Goal: Information Seeking & Learning: Understand process/instructions

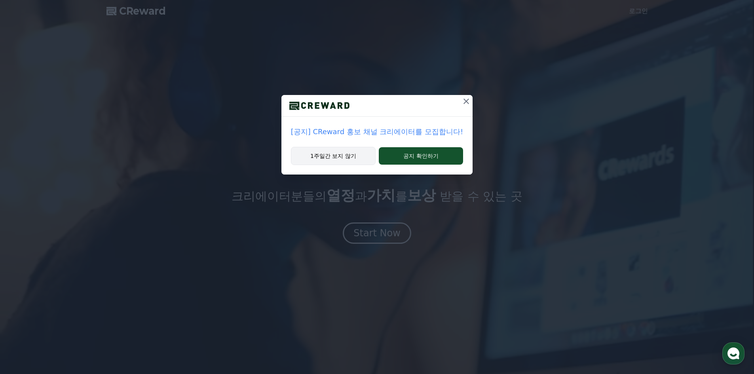
click at [354, 159] on button "1주일간 보지 않기" at bounding box center [333, 156] width 85 height 18
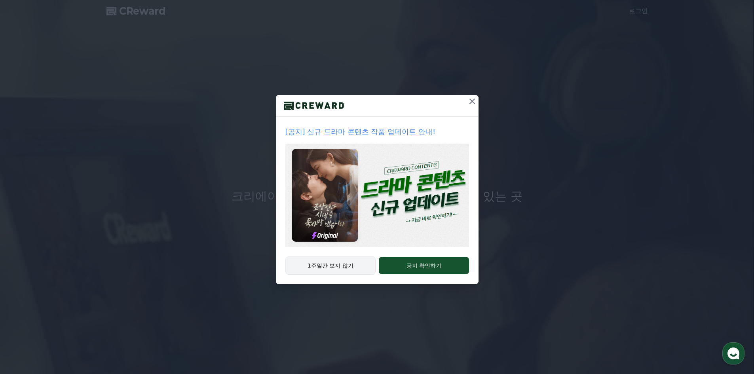
click at [343, 261] on button "1주일간 보지 않기" at bounding box center [330, 266] width 91 height 18
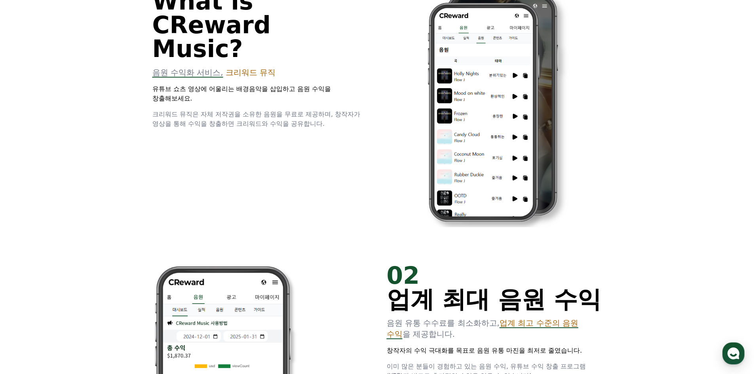
scroll to position [475, 0]
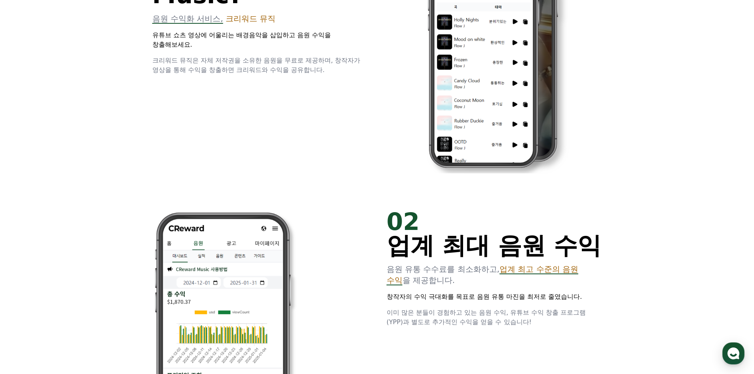
drag, startPoint x: 249, startPoint y: 78, endPoint x: 266, endPoint y: 81, distance: 16.9
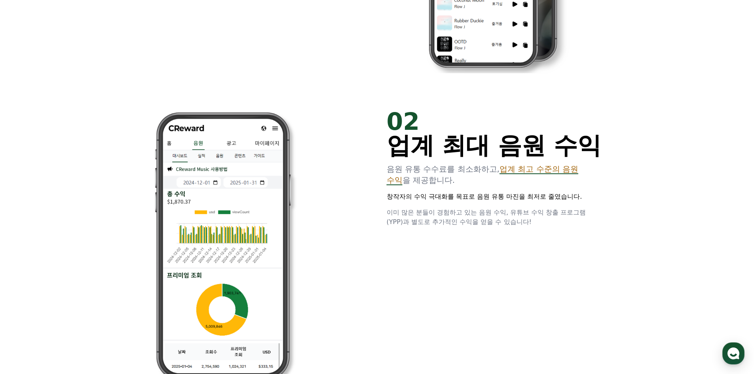
scroll to position [0, 0]
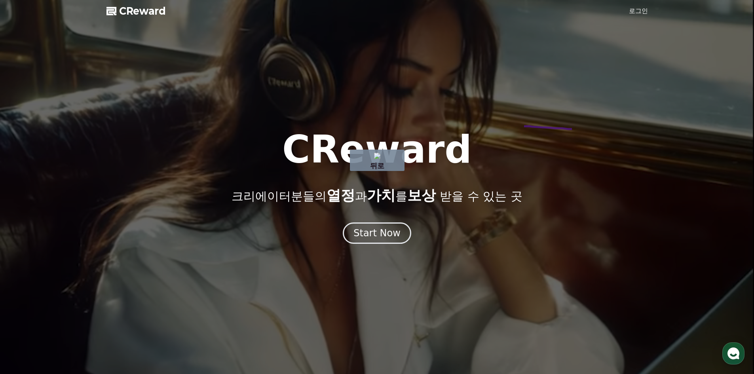
drag, startPoint x: 572, startPoint y: 129, endPoint x: 500, endPoint y: 124, distance: 72.2
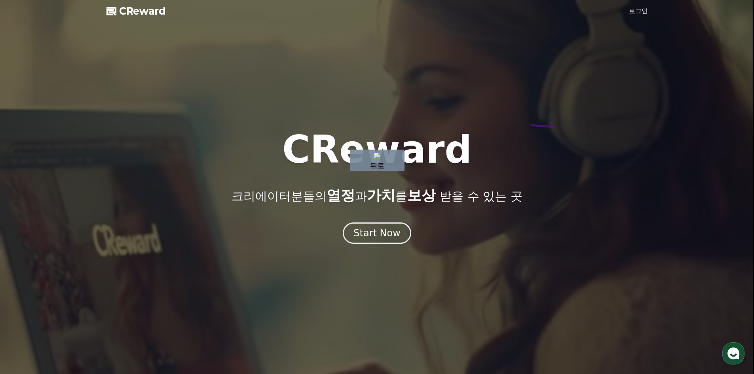
drag, startPoint x: 555, startPoint y: 127, endPoint x: 462, endPoint y: 118, distance: 93.1
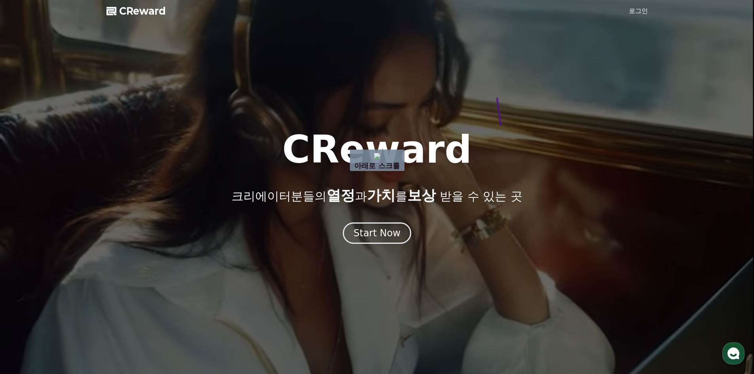
drag, startPoint x: 497, startPoint y: 98, endPoint x: 558, endPoint y: 152, distance: 81.3
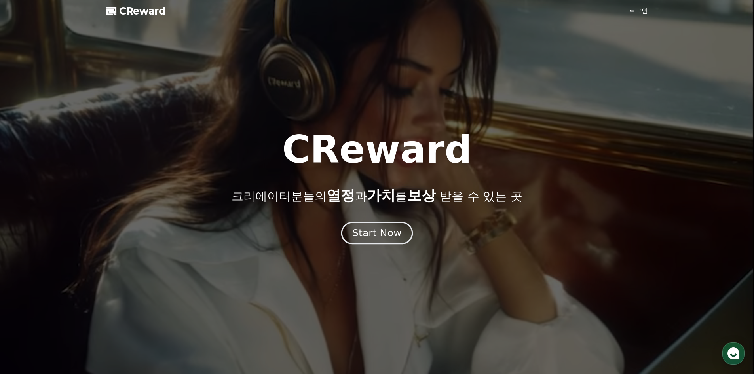
click at [383, 228] on div "Start Now" at bounding box center [376, 232] width 49 height 13
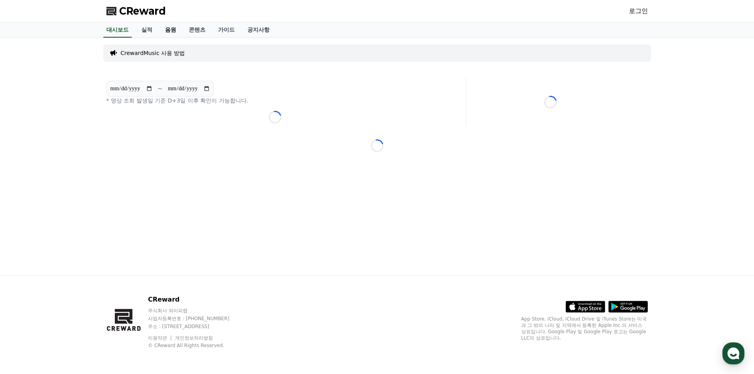
click at [178, 28] on link "음원" at bounding box center [171, 30] width 24 height 15
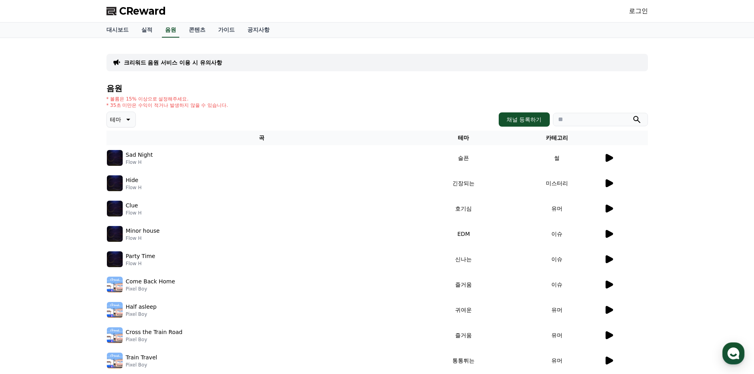
click at [132, 119] on button "테마" at bounding box center [120, 120] width 29 height 16
drag, startPoint x: 630, startPoint y: 122, endPoint x: 623, endPoint y: 143, distance: 21.5
click at [629, 124] on input "search" at bounding box center [600, 119] width 95 height 13
click at [610, 159] on icon at bounding box center [610, 158] width 8 height 8
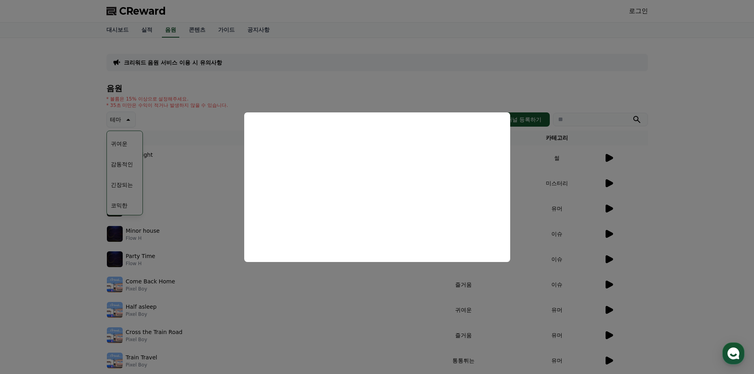
click at [642, 195] on button "close modal" at bounding box center [377, 187] width 754 height 374
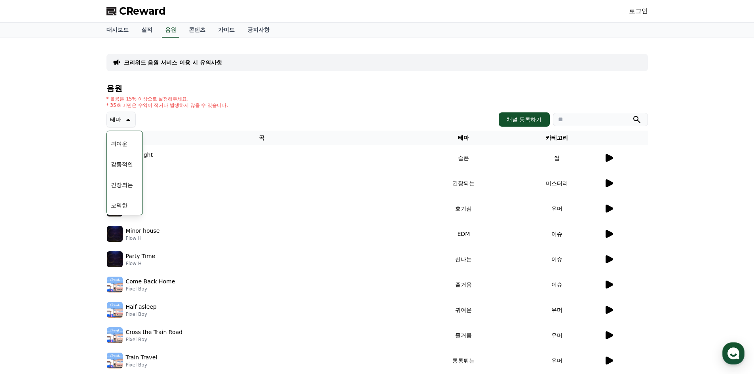
click at [266, 120] on div "테마 테마 전체 환상적인 호기심 어두운 밝은 통통튀는 신나는 반전 웅장한 드라마틱 즐거움 분위기있는 EDM 그루브 슬픈 잔잔한 귀여운 감동적인…" at bounding box center [377, 120] width 542 height 16
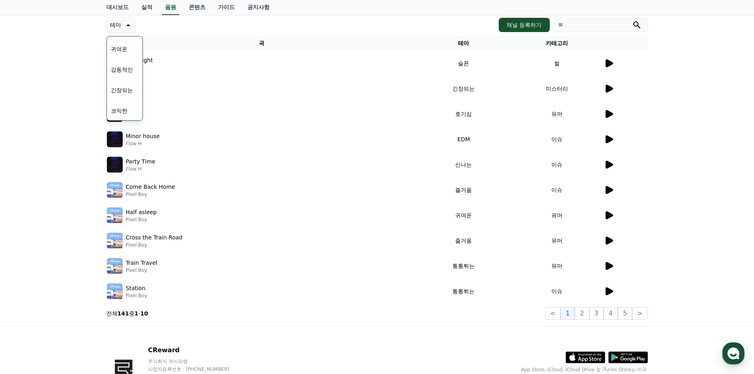
scroll to position [0, 0]
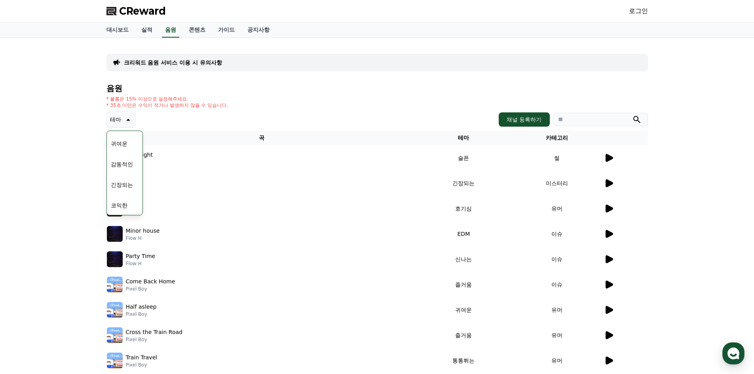
click at [127, 188] on button "긴장되는" at bounding box center [122, 184] width 29 height 17
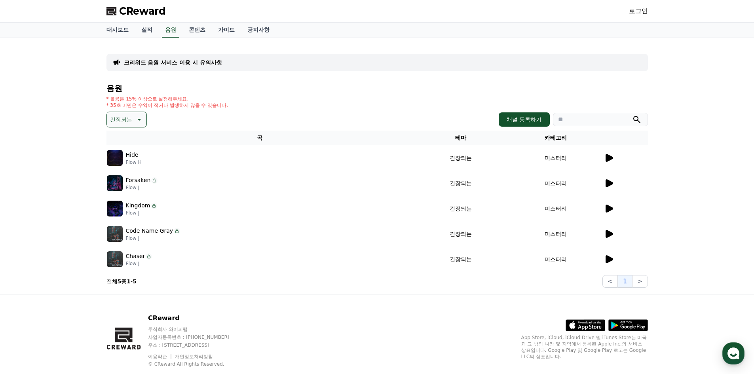
click at [607, 159] on icon at bounding box center [610, 158] width 8 height 8
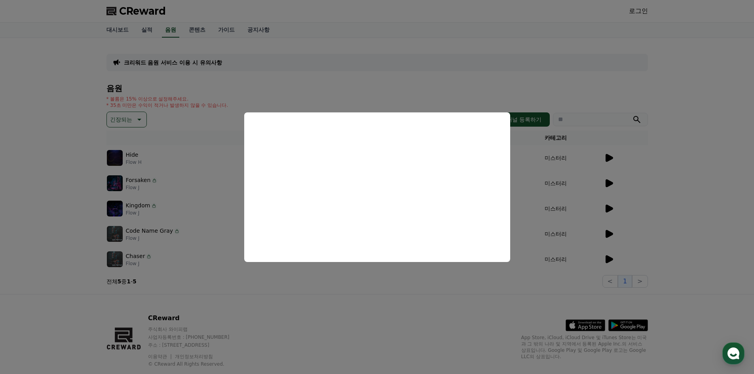
click at [376, 301] on button "close modal" at bounding box center [377, 187] width 754 height 374
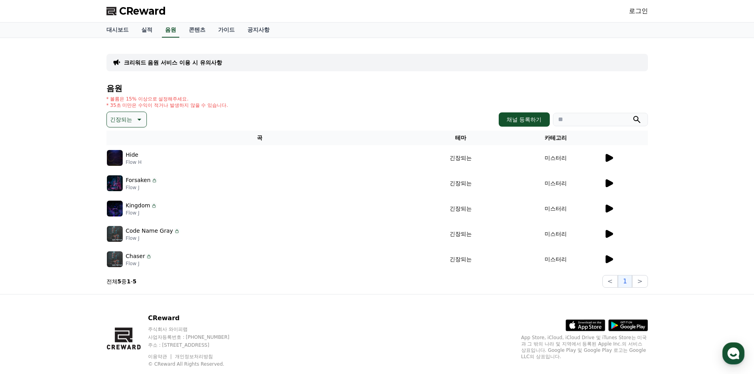
click at [604, 256] on icon at bounding box center [609, 260] width 10 height 10
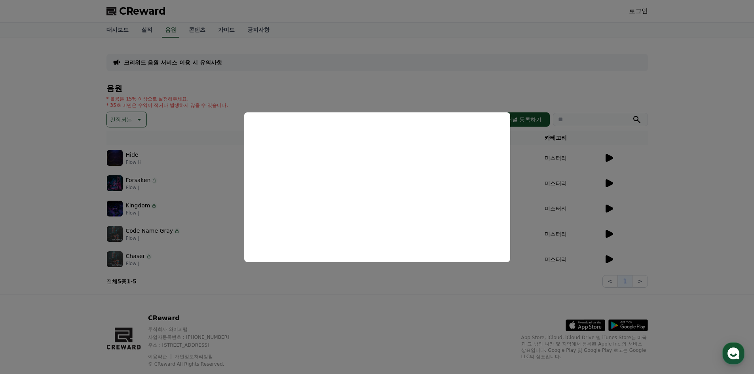
drag, startPoint x: 348, startPoint y: 300, endPoint x: 386, endPoint y: 283, distance: 41.3
click at [348, 300] on button "close modal" at bounding box center [377, 187] width 754 height 374
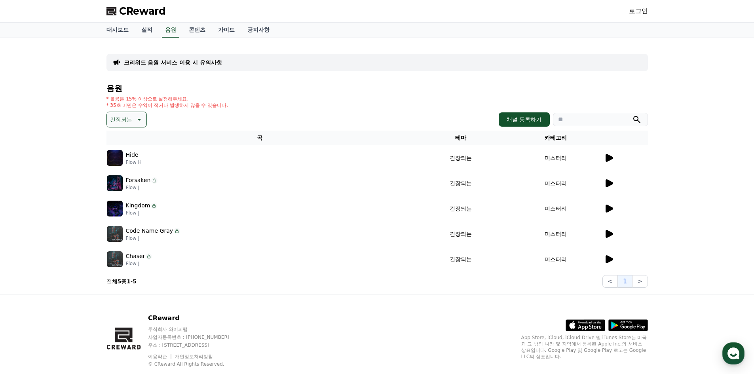
click at [609, 237] on icon at bounding box center [609, 234] width 10 height 10
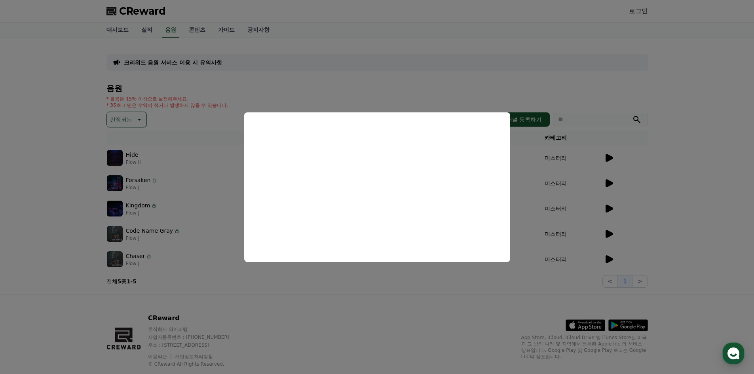
drag, startPoint x: 441, startPoint y: 314, endPoint x: 502, endPoint y: 274, distance: 73.7
click at [445, 311] on button "close modal" at bounding box center [377, 187] width 754 height 374
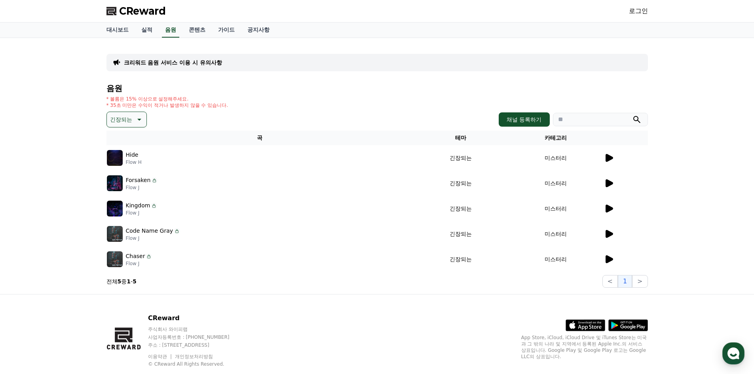
click at [608, 207] on icon at bounding box center [610, 209] width 8 height 8
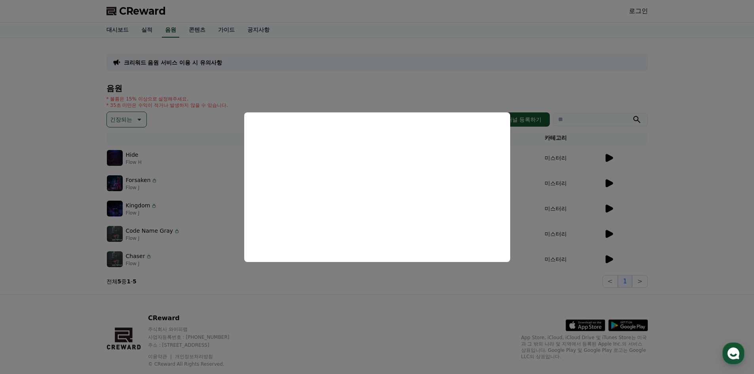
click at [421, 307] on button "close modal" at bounding box center [377, 187] width 754 height 374
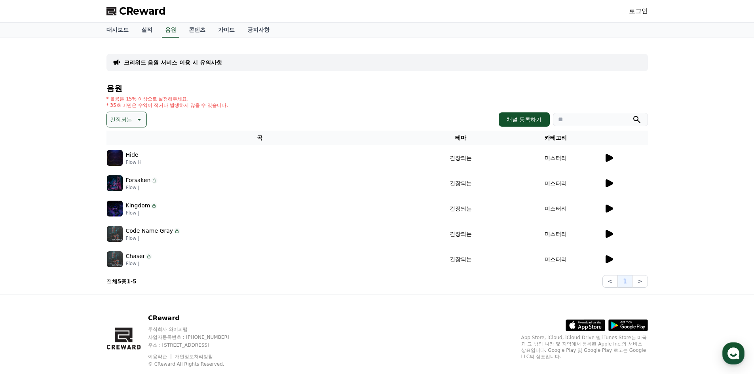
click at [609, 184] on icon at bounding box center [610, 183] width 8 height 8
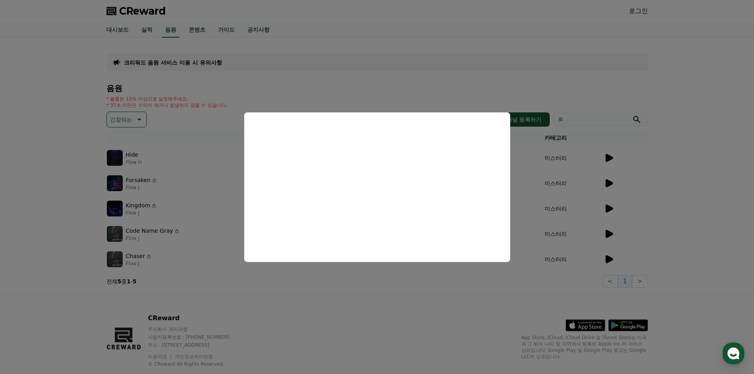
click at [346, 306] on button "close modal" at bounding box center [377, 187] width 754 height 374
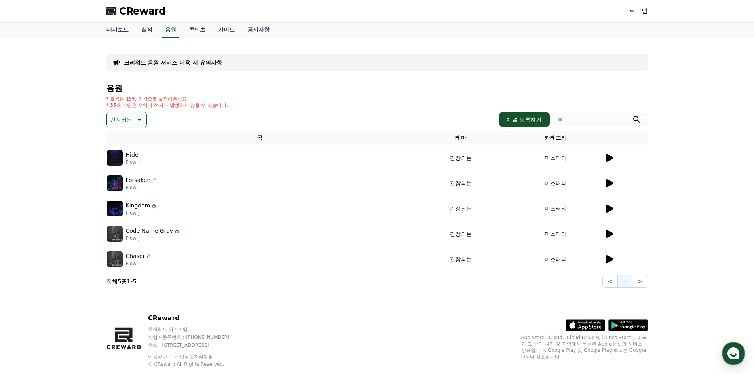
click at [136, 120] on icon at bounding box center [139, 120] width 10 height 10
click at [128, 158] on button "환상적인" at bounding box center [122, 160] width 29 height 17
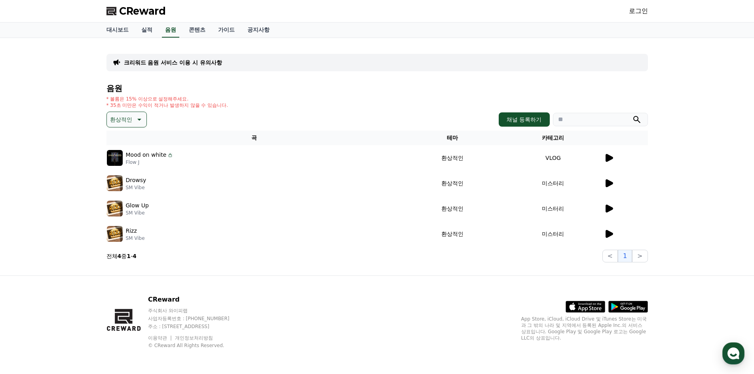
click at [615, 163] on td at bounding box center [626, 157] width 44 height 25
click at [607, 162] on icon at bounding box center [610, 158] width 8 height 8
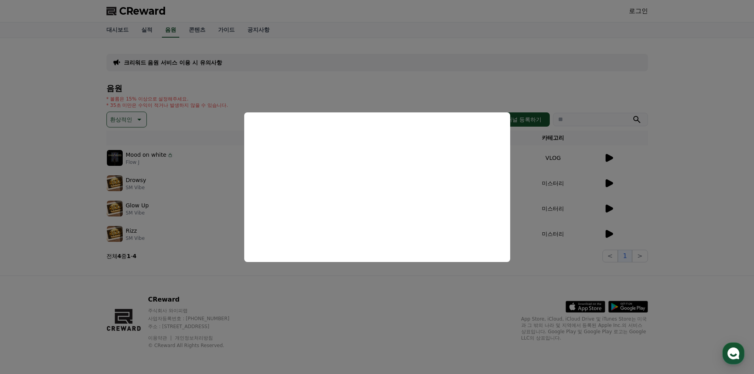
click at [392, 314] on button "close modal" at bounding box center [377, 187] width 754 height 374
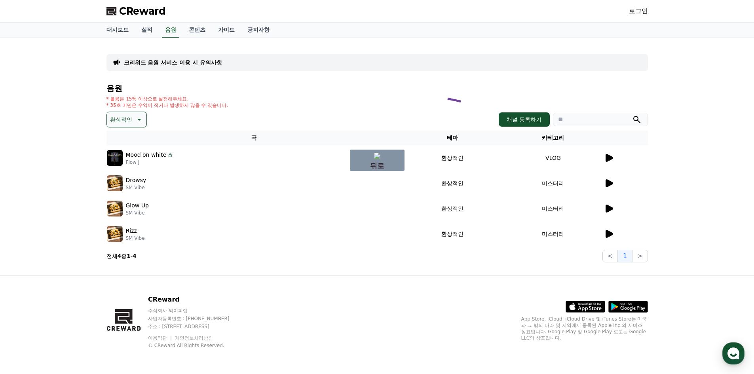
drag, startPoint x: 463, startPoint y: 102, endPoint x: 407, endPoint y: 91, distance: 56.9
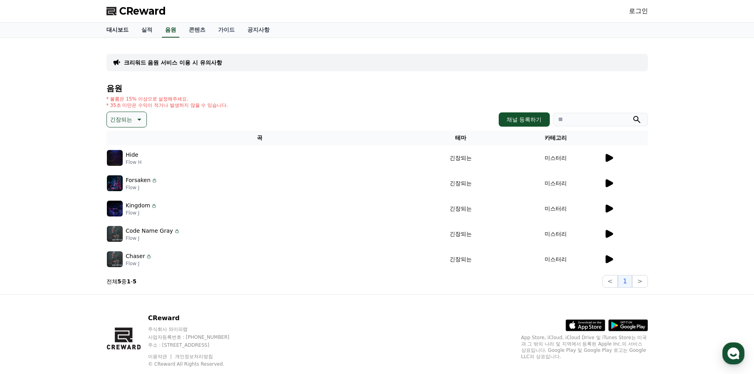
click at [112, 30] on link "대시보드" at bounding box center [117, 30] width 35 height 15
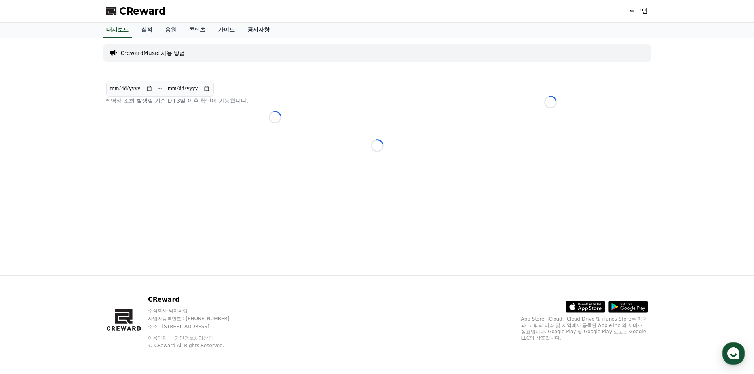
click at [272, 32] on link "공지사항" at bounding box center [258, 30] width 35 height 15
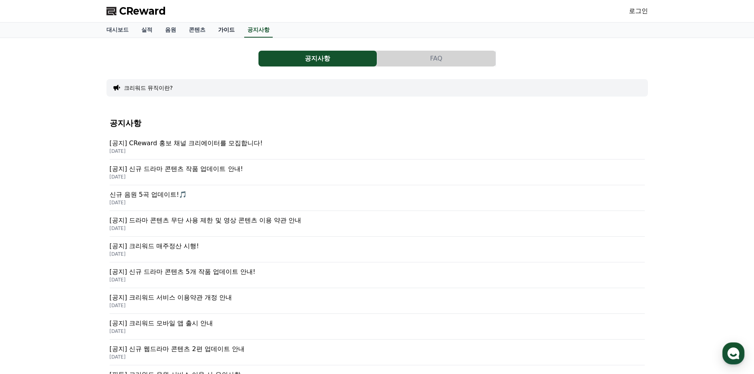
click at [226, 34] on link "가이드" at bounding box center [226, 30] width 29 height 15
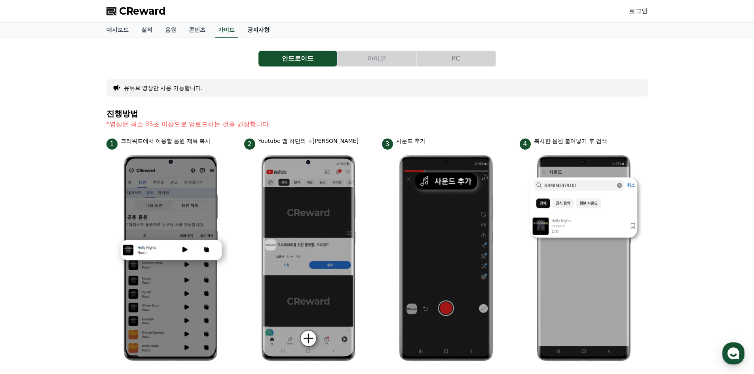
click at [262, 29] on link "공지사항" at bounding box center [258, 30] width 35 height 15
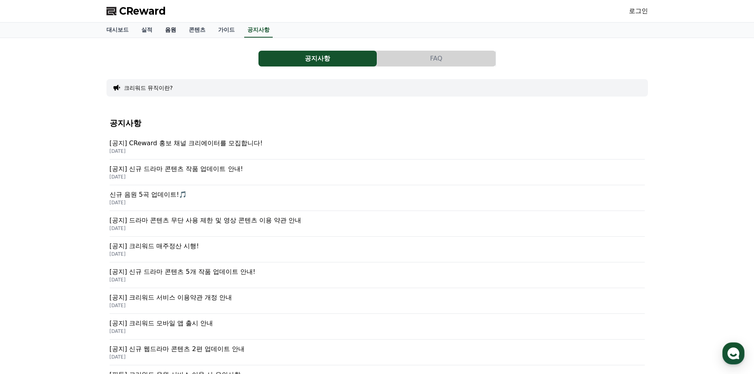
click at [175, 29] on link "음원" at bounding box center [171, 30] width 24 height 15
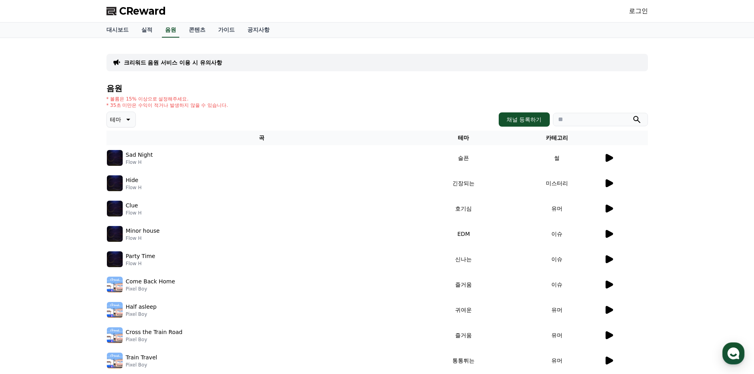
click at [209, 31] on link "콘텐츠" at bounding box center [197, 30] width 29 height 15
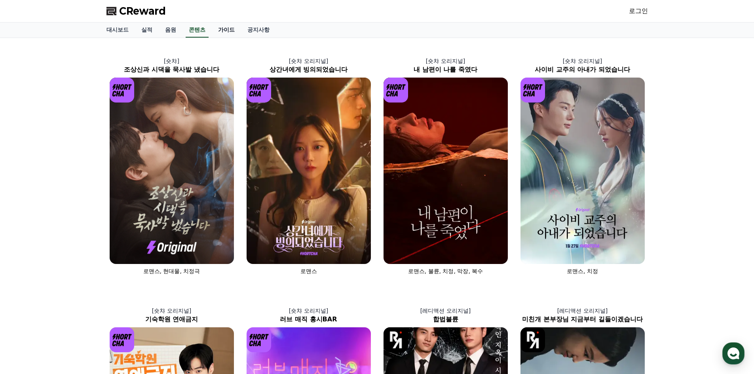
click at [238, 31] on link "가이드" at bounding box center [226, 30] width 29 height 15
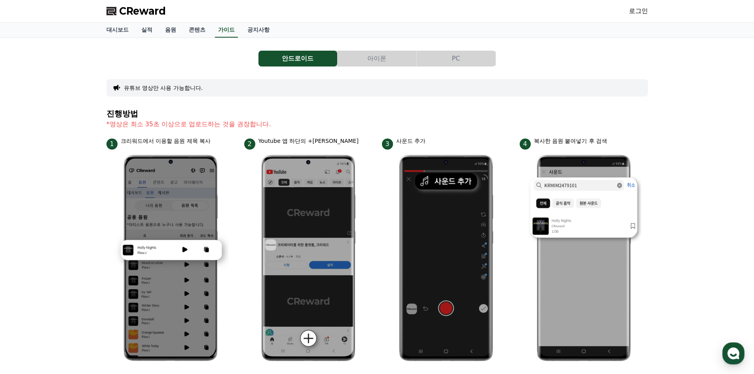
click at [173, 90] on button "유튜브 영상만 사용 가능합니다." at bounding box center [163, 88] width 79 height 8
